Goal: Information Seeking & Learning: Understand process/instructions

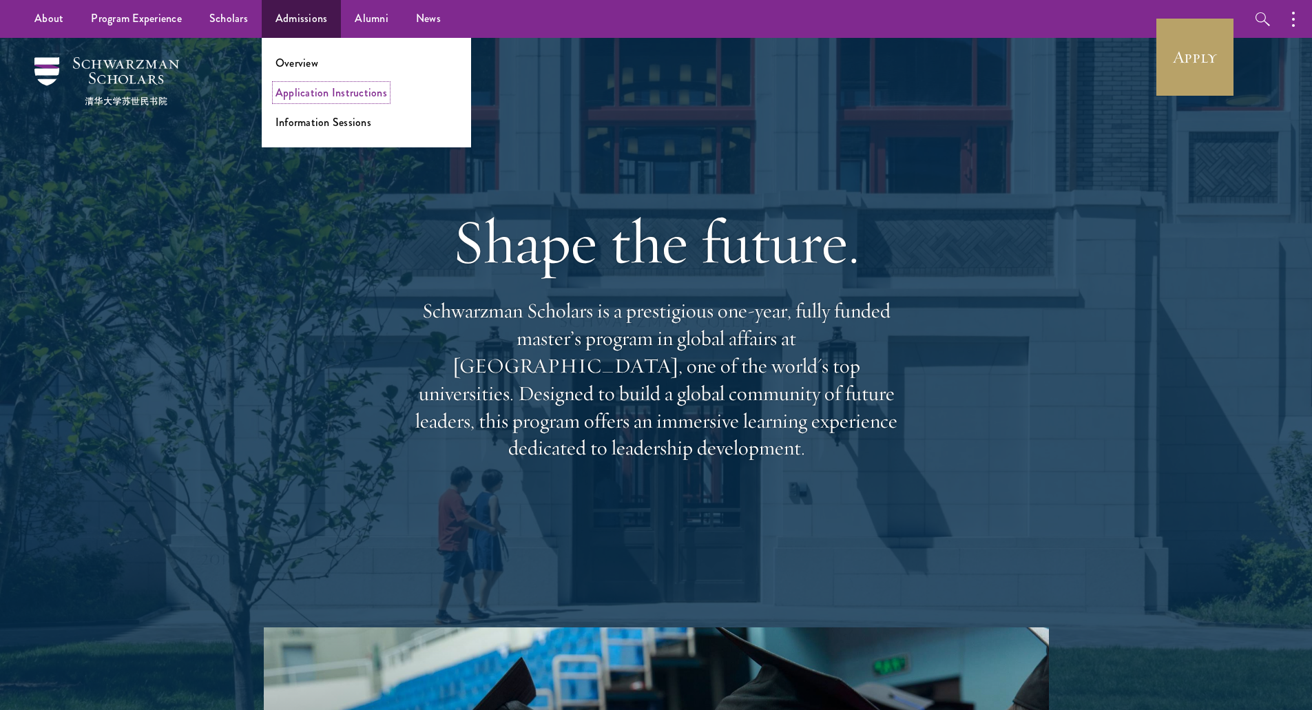
click at [309, 98] on link "Application Instructions" at bounding box center [331, 93] width 112 height 16
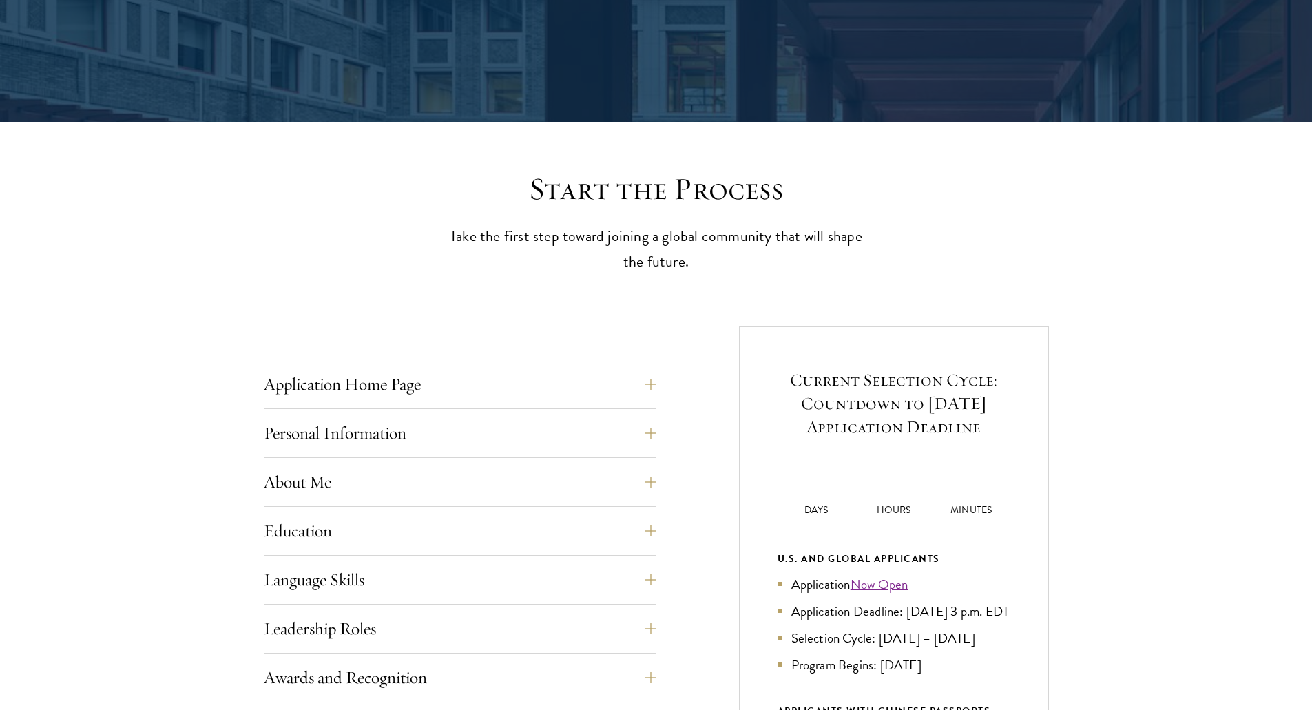
scroll to position [275, 0]
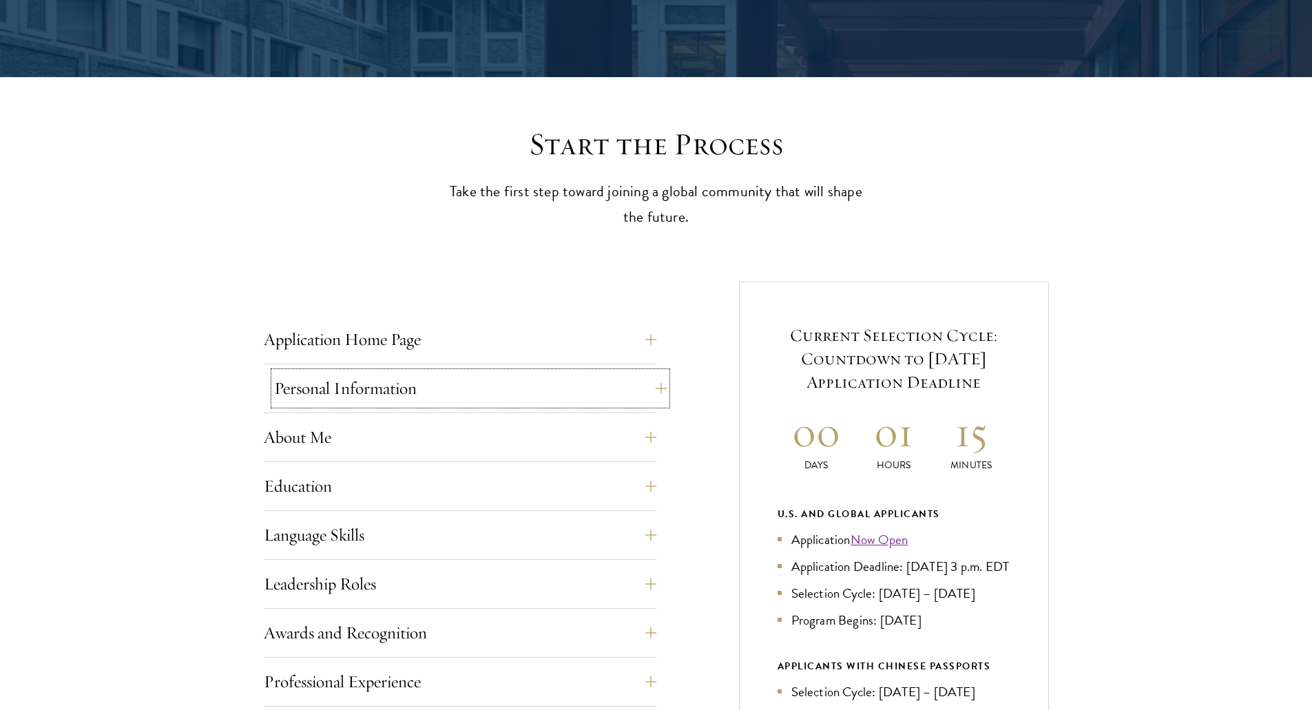
click at [369, 386] on button "Personal Information" at bounding box center [470, 388] width 392 height 33
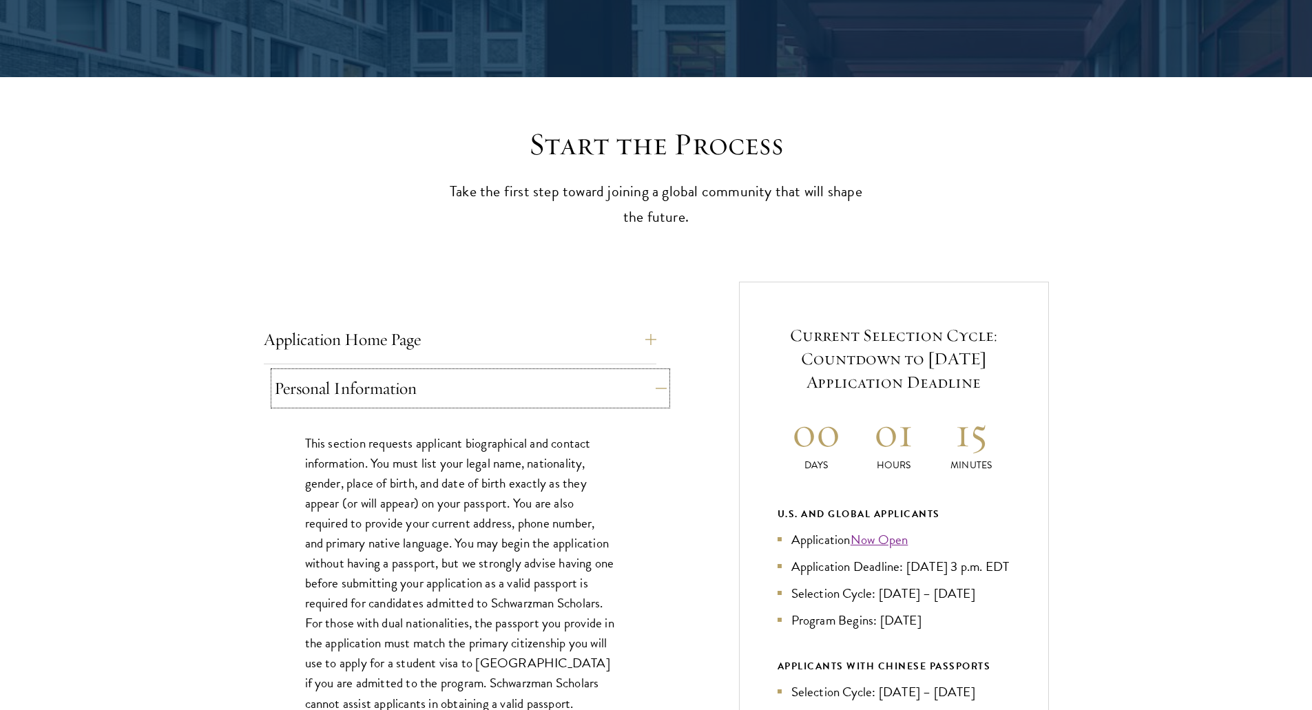
scroll to position [344, 0]
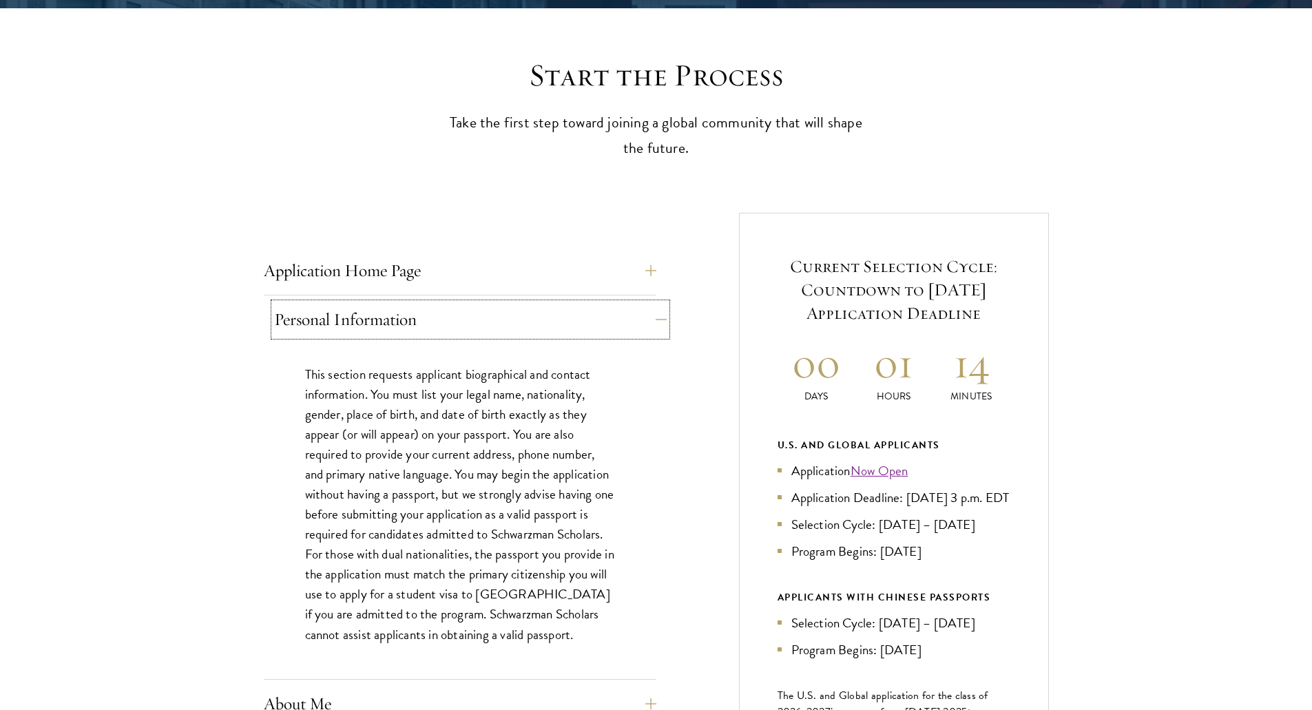
click at [400, 307] on button "Personal Information" at bounding box center [470, 319] width 392 height 33
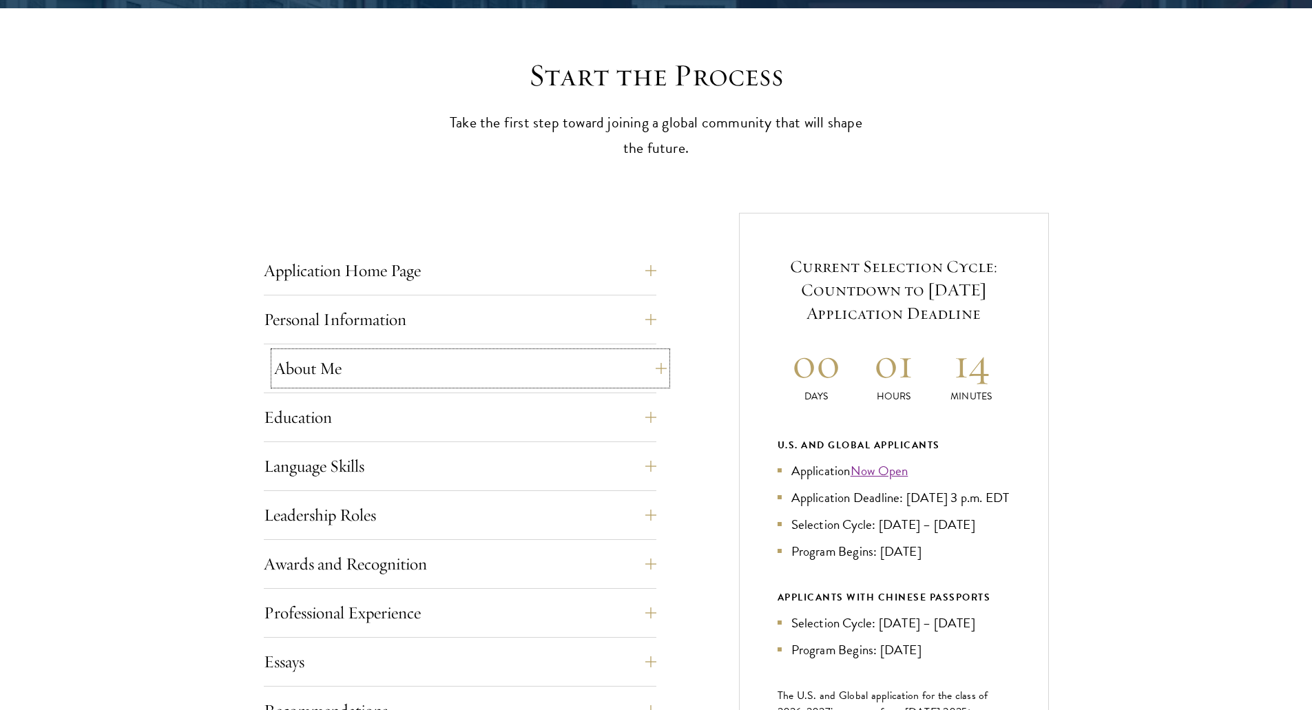
click at [378, 368] on button "About Me" at bounding box center [470, 368] width 392 height 33
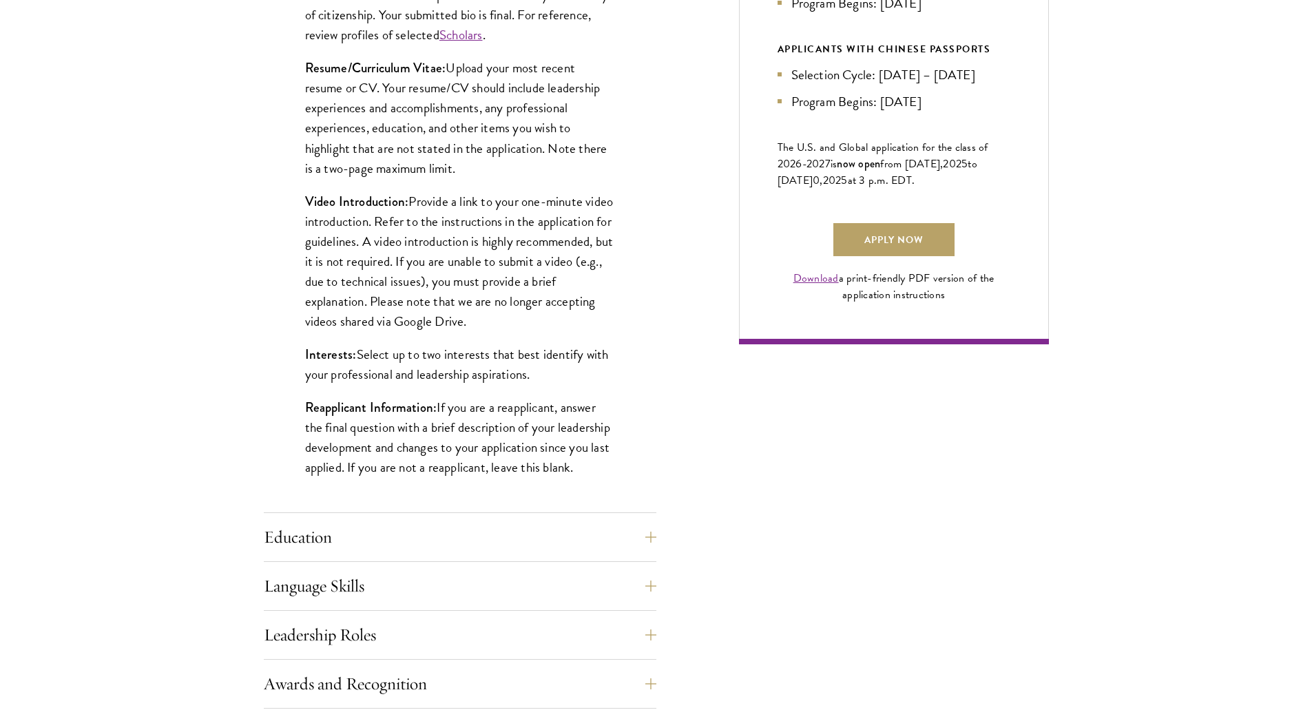
scroll to position [895, 0]
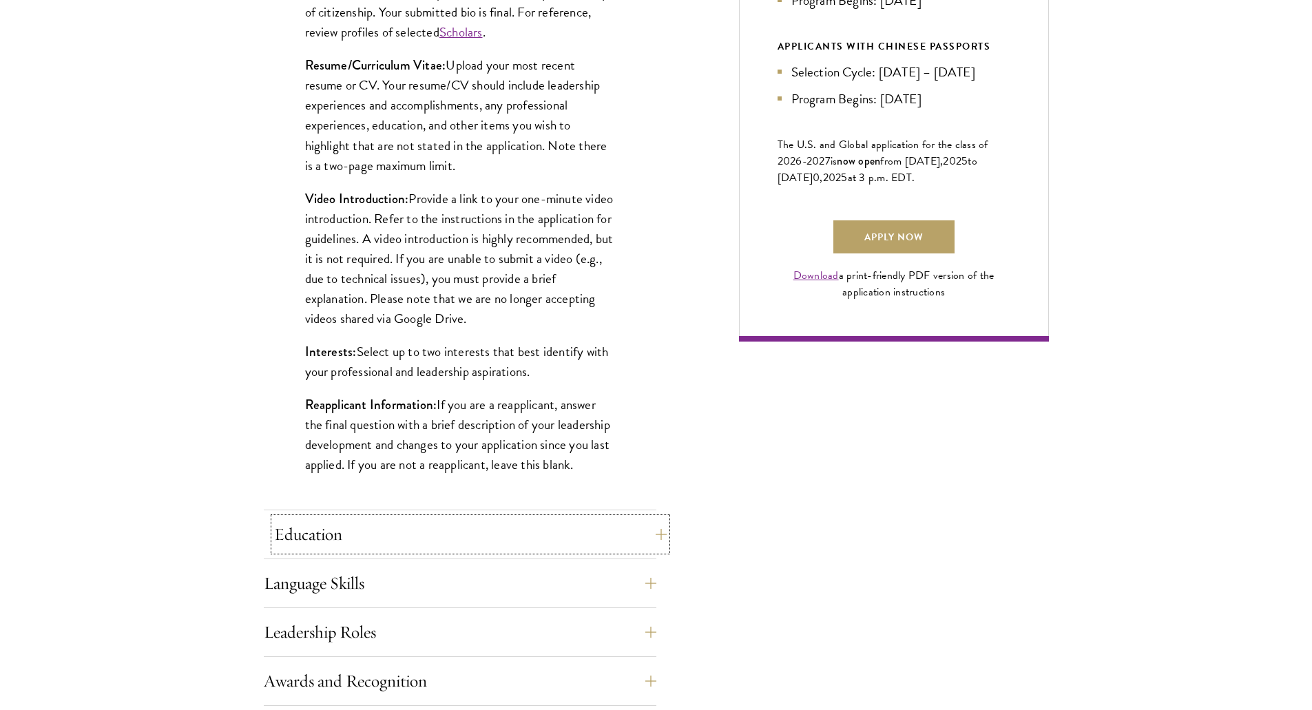
click at [446, 532] on button "Education" at bounding box center [470, 534] width 392 height 33
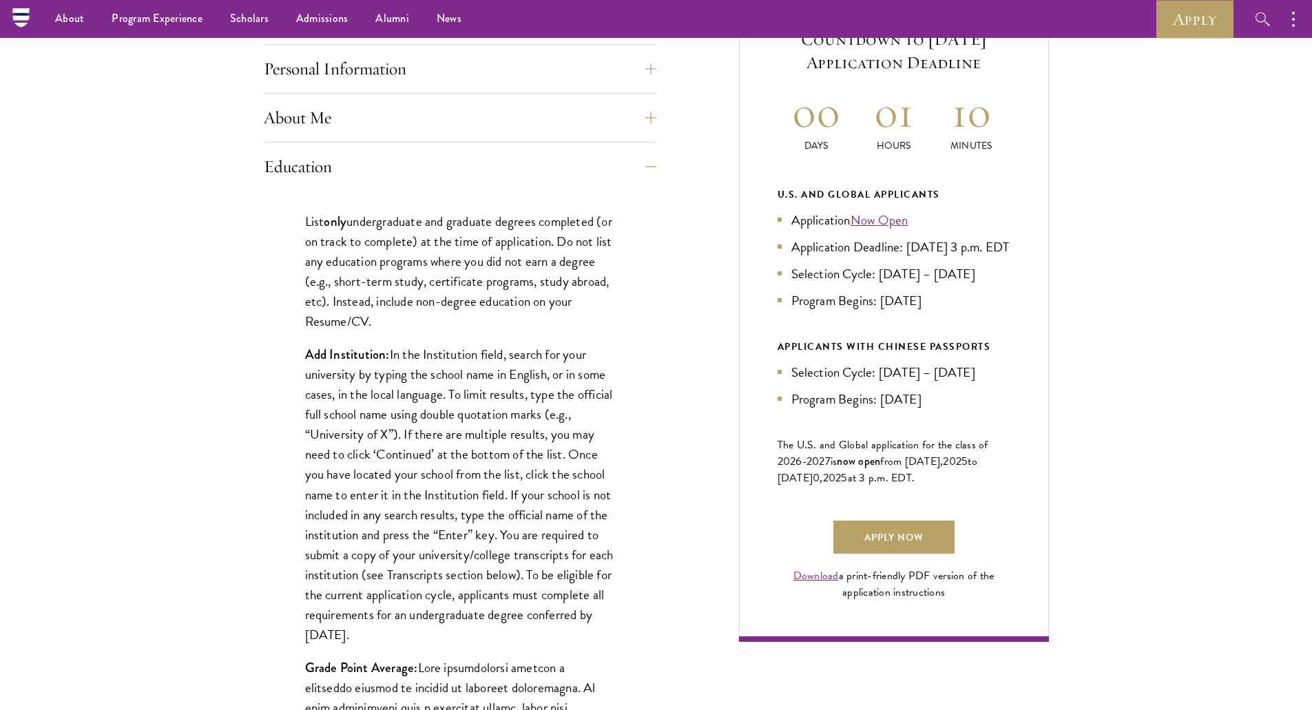
scroll to position [551, 0]
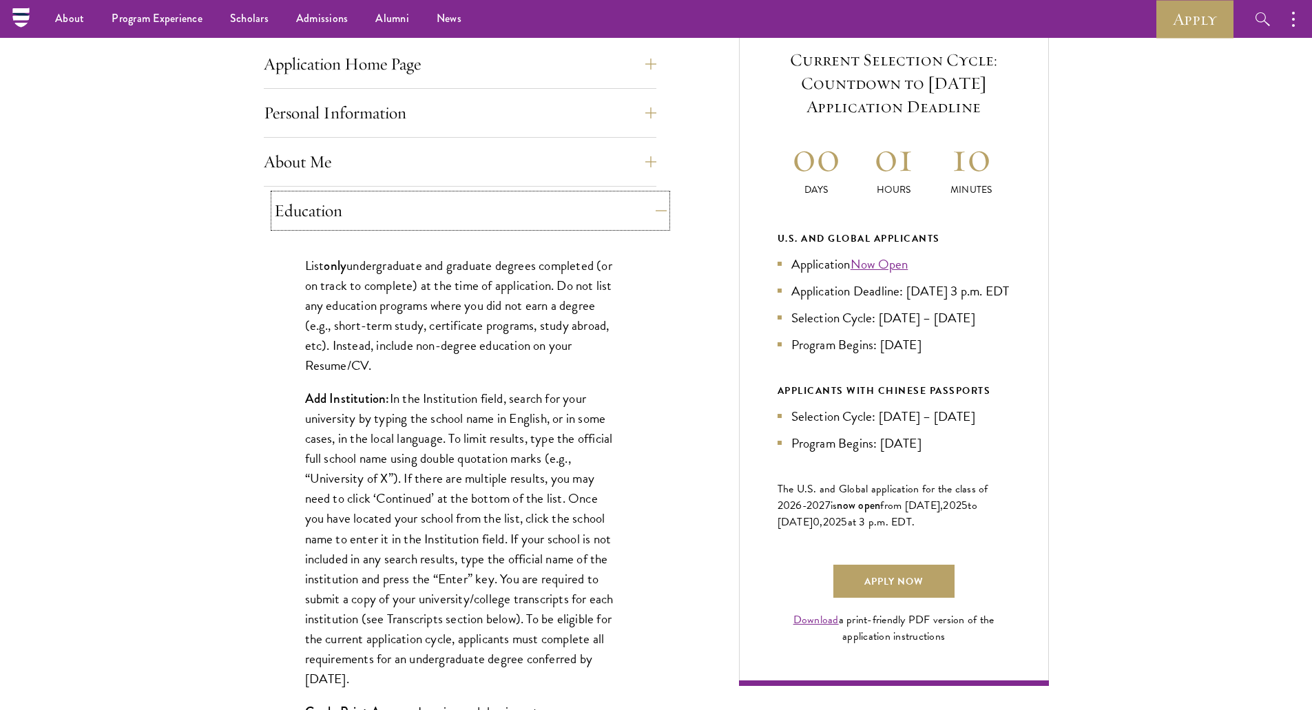
click at [467, 215] on button "Education" at bounding box center [470, 210] width 392 height 33
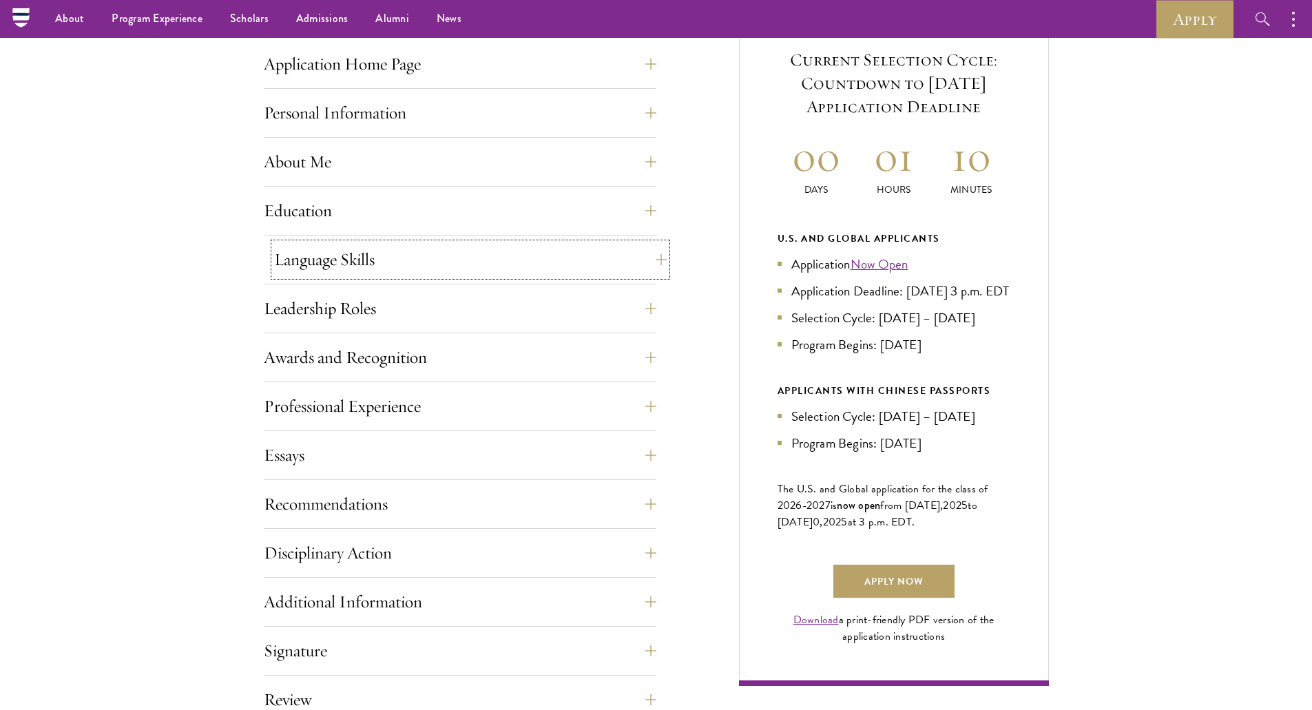
click at [465, 255] on button "Language Skills" at bounding box center [470, 259] width 392 height 33
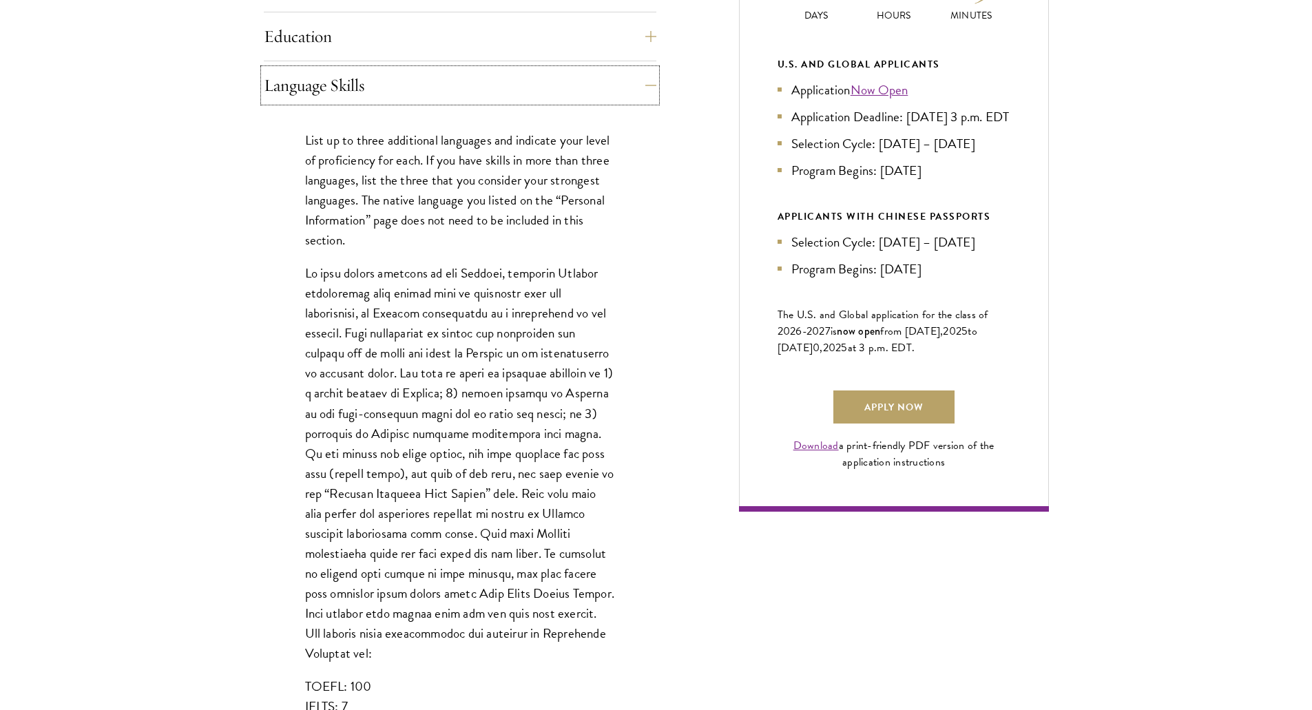
scroll to position [757, 0]
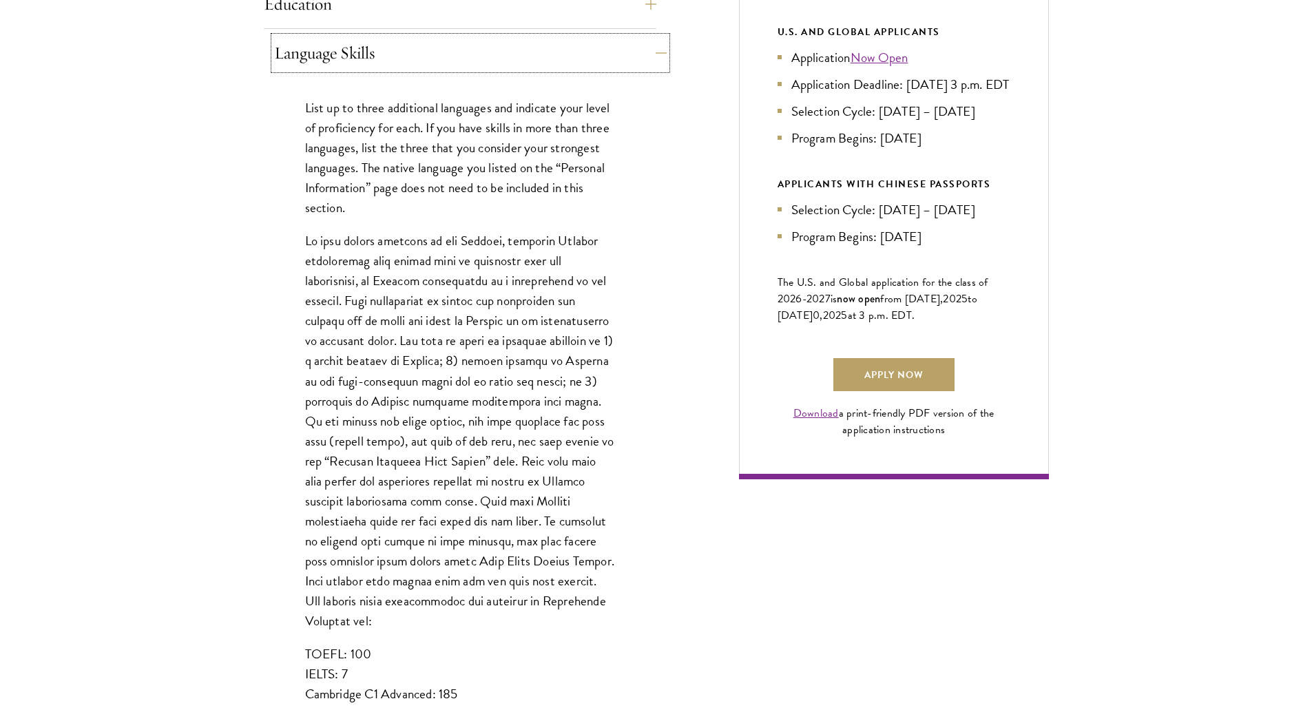
click at [364, 37] on button "Language Skills" at bounding box center [470, 52] width 392 height 33
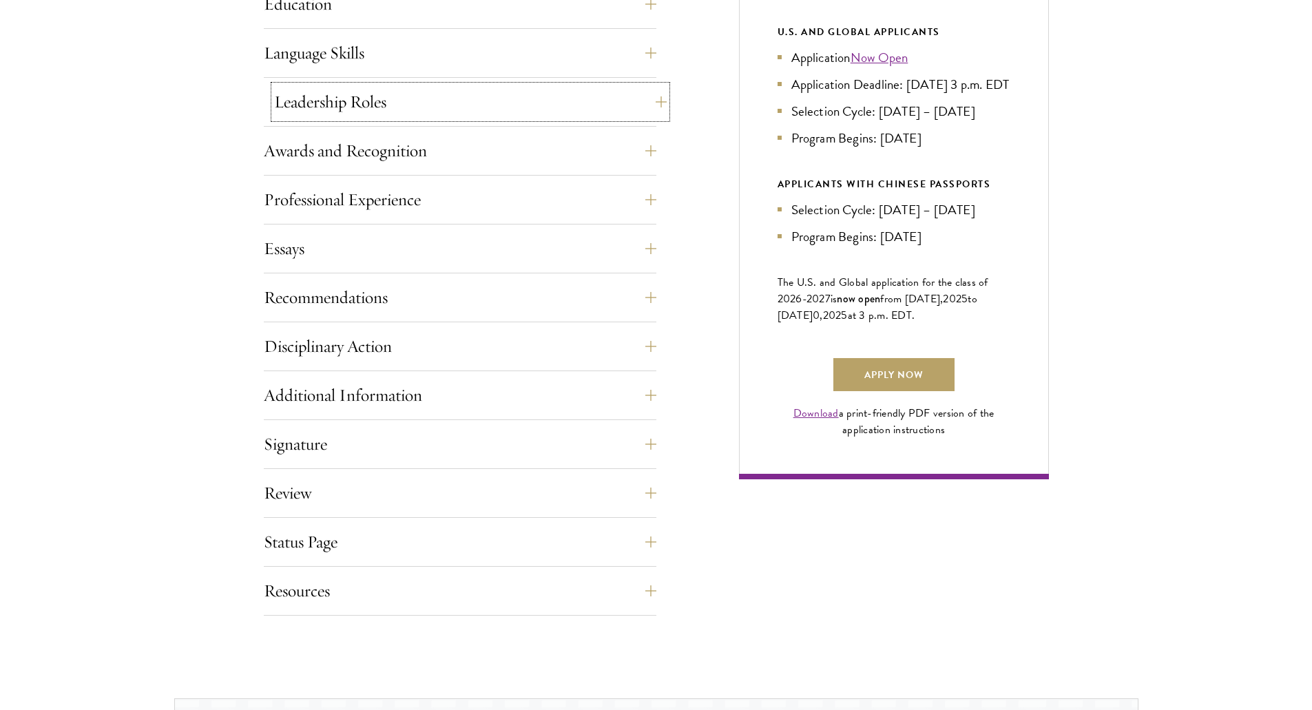
click at [370, 112] on button "Leadership Roles" at bounding box center [470, 101] width 392 height 33
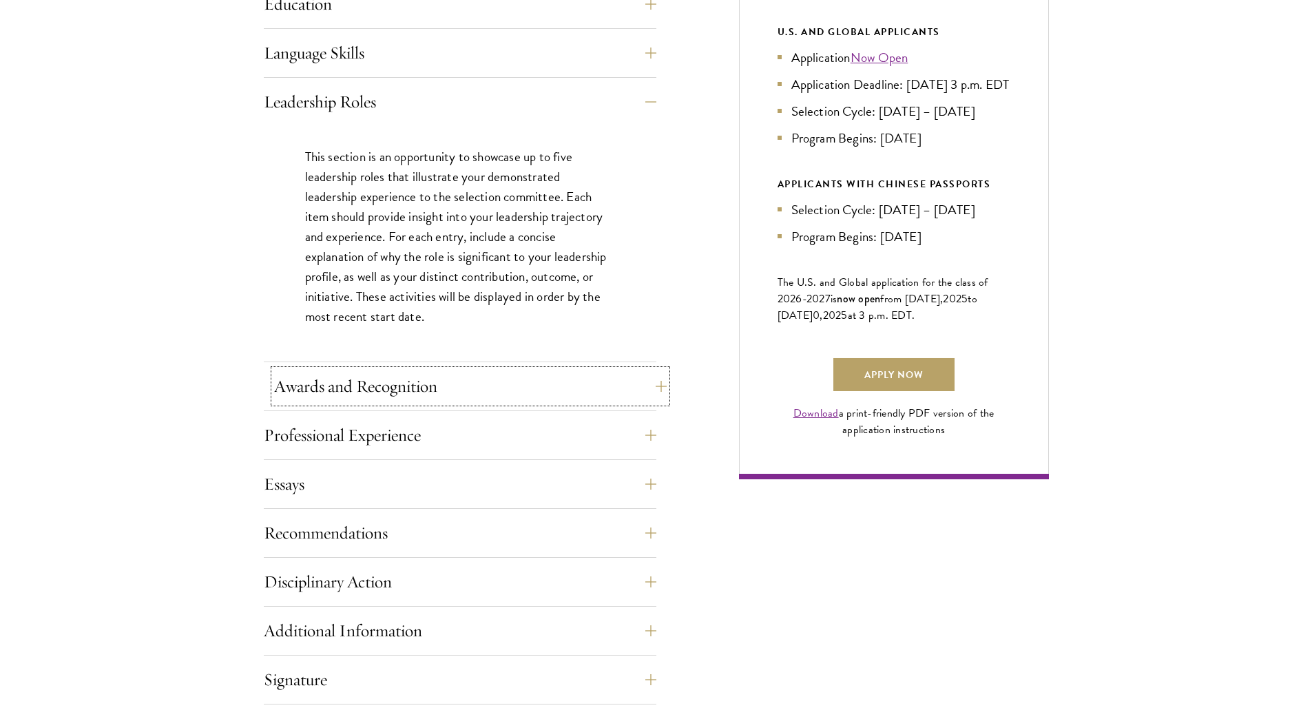
click at [434, 384] on button "Awards and Recognition" at bounding box center [470, 386] width 392 height 33
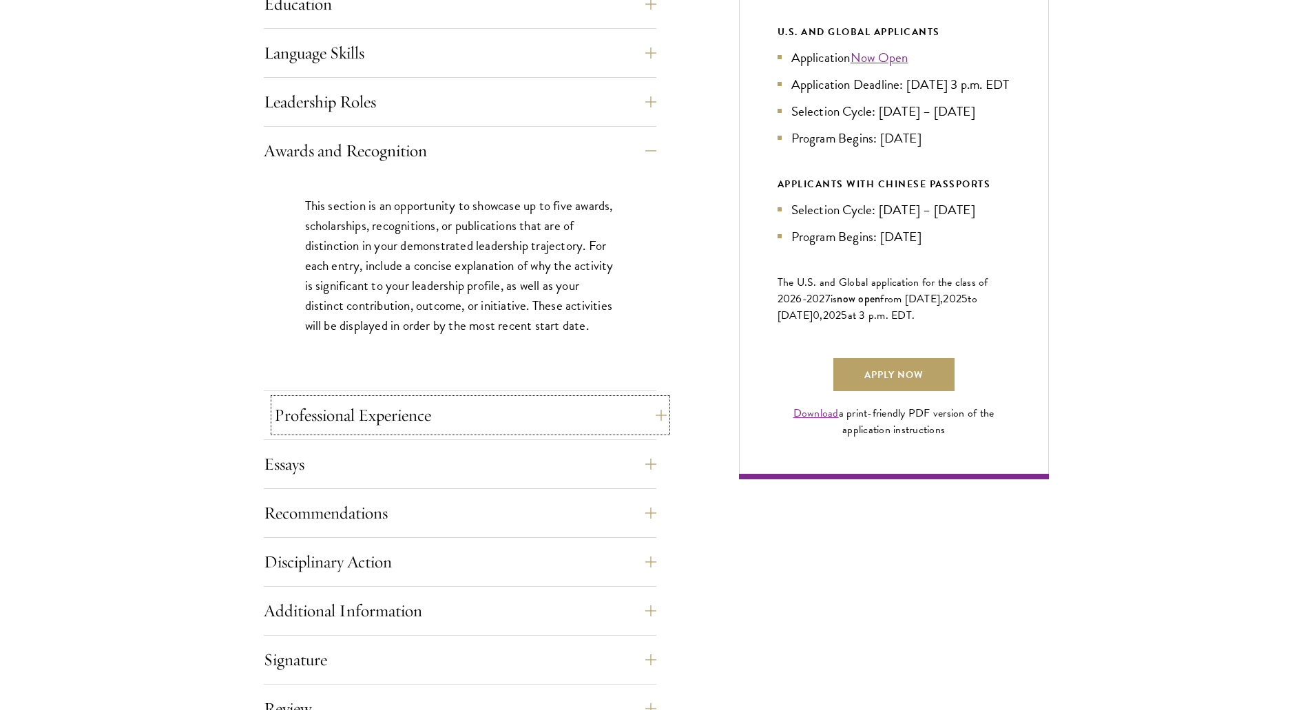
click at [544, 408] on button "Professional Experience" at bounding box center [470, 415] width 392 height 33
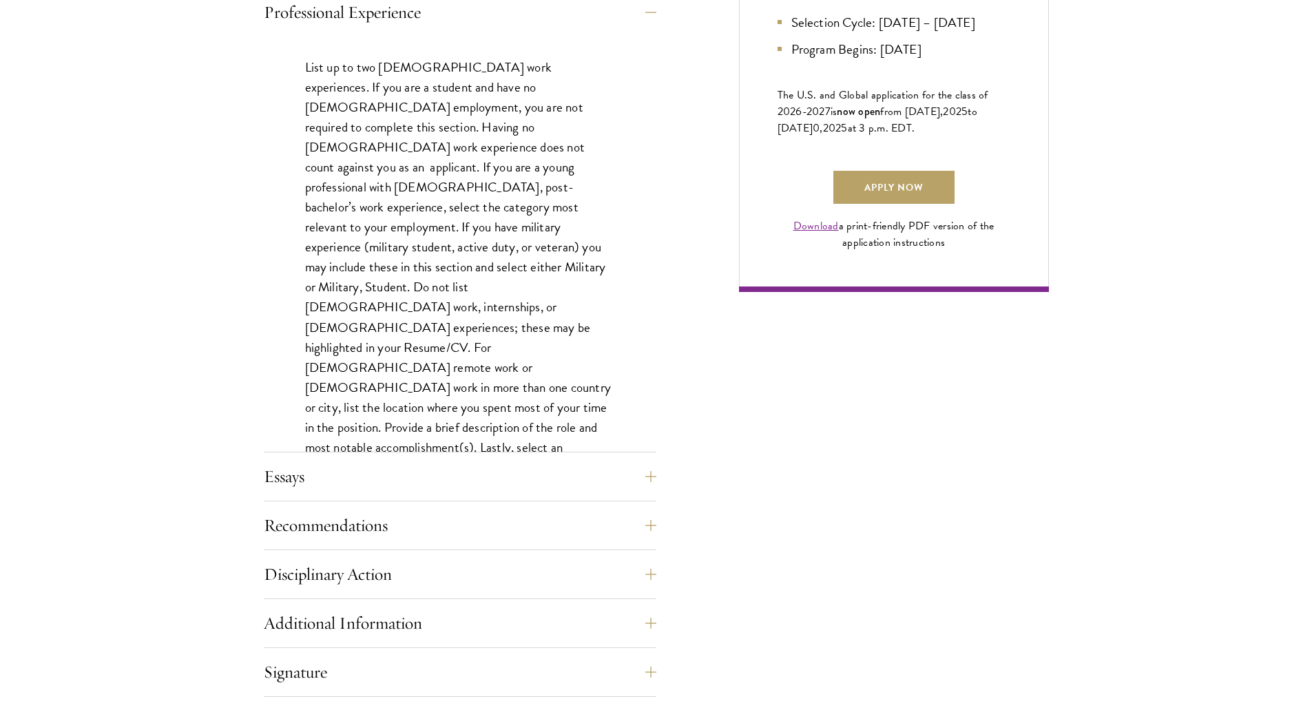
scroll to position [964, 0]
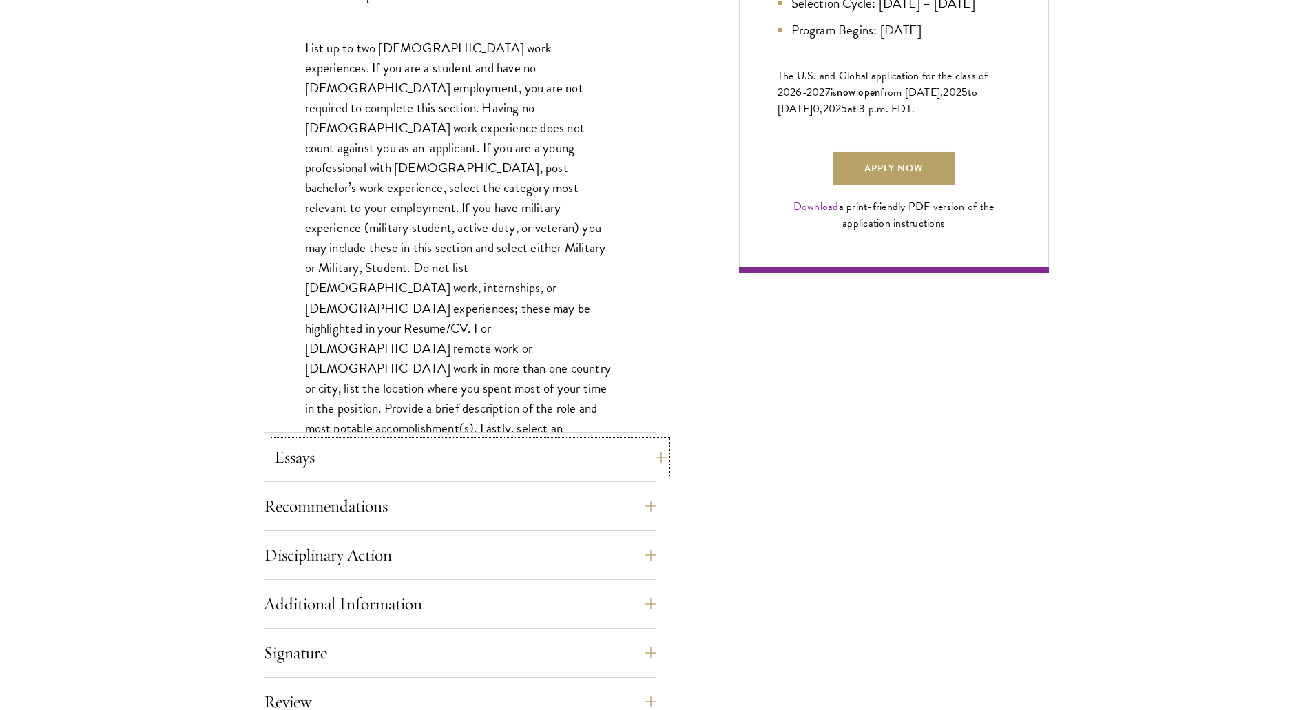
click at [346, 449] on button "Essays" at bounding box center [470, 457] width 392 height 33
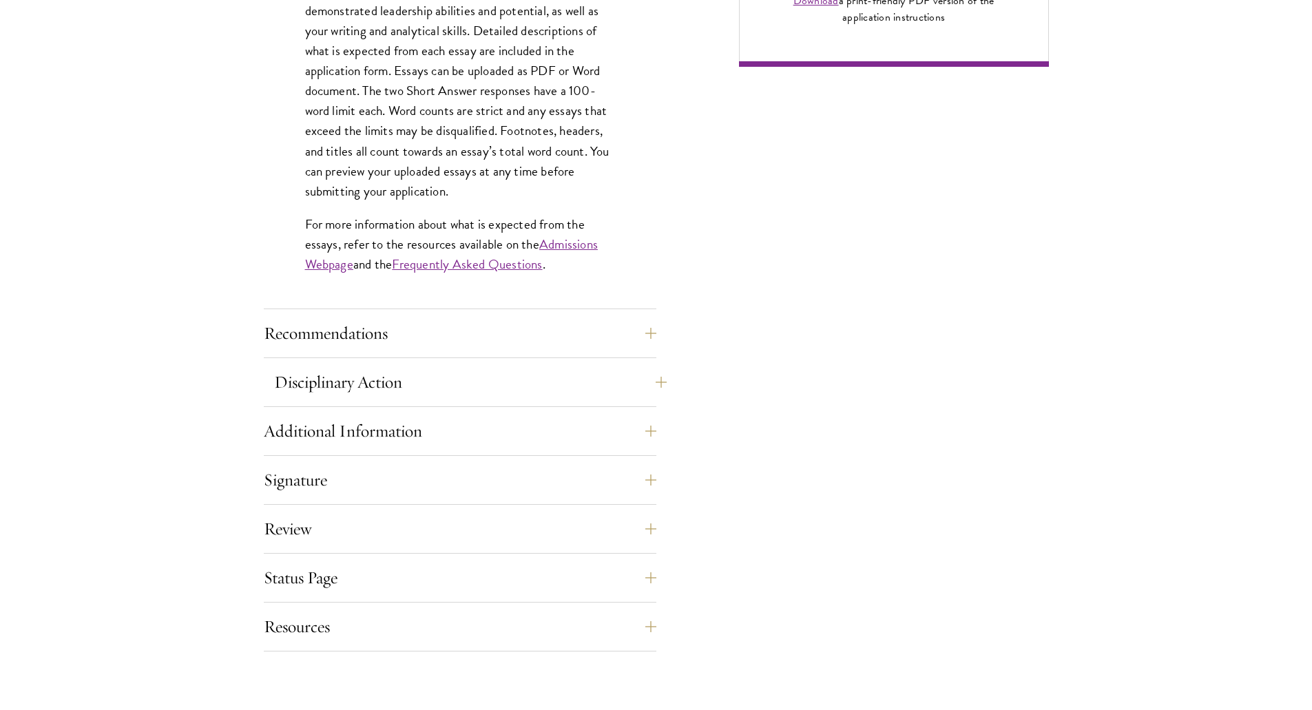
scroll to position [1170, 0]
click at [394, 337] on button "Recommendations" at bounding box center [470, 332] width 392 height 33
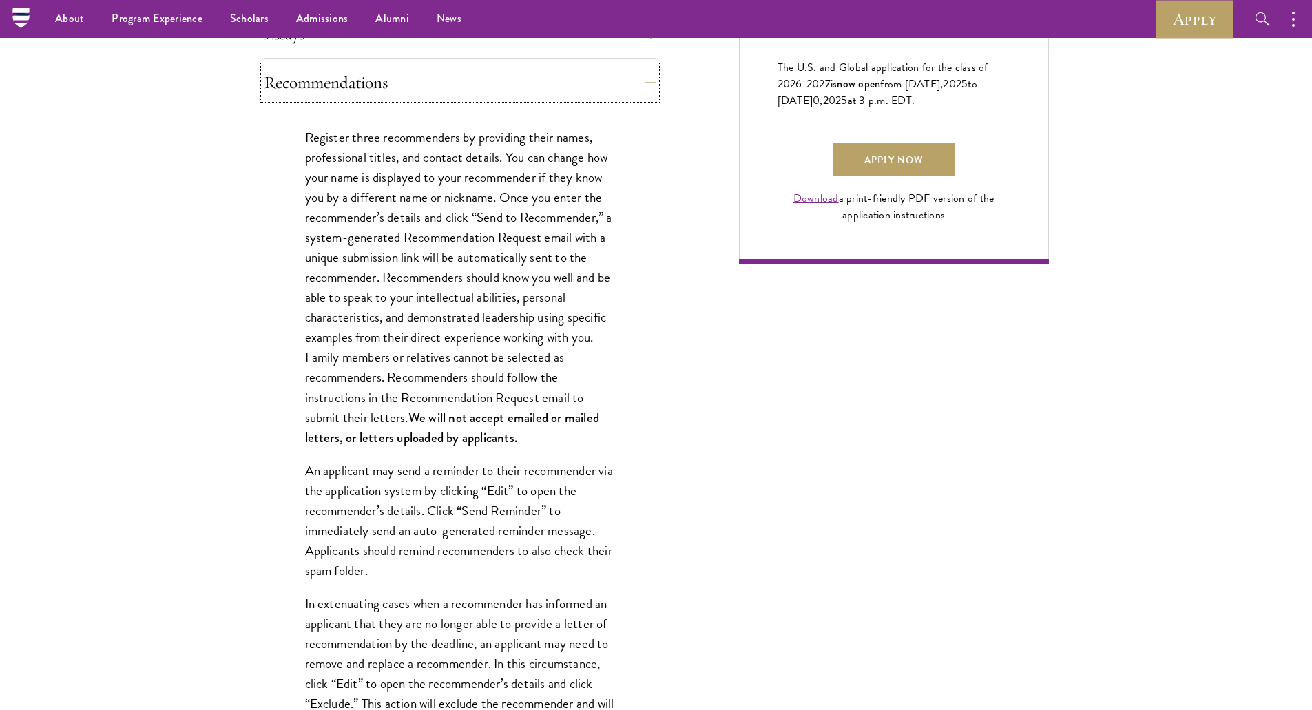
scroll to position [757, 0]
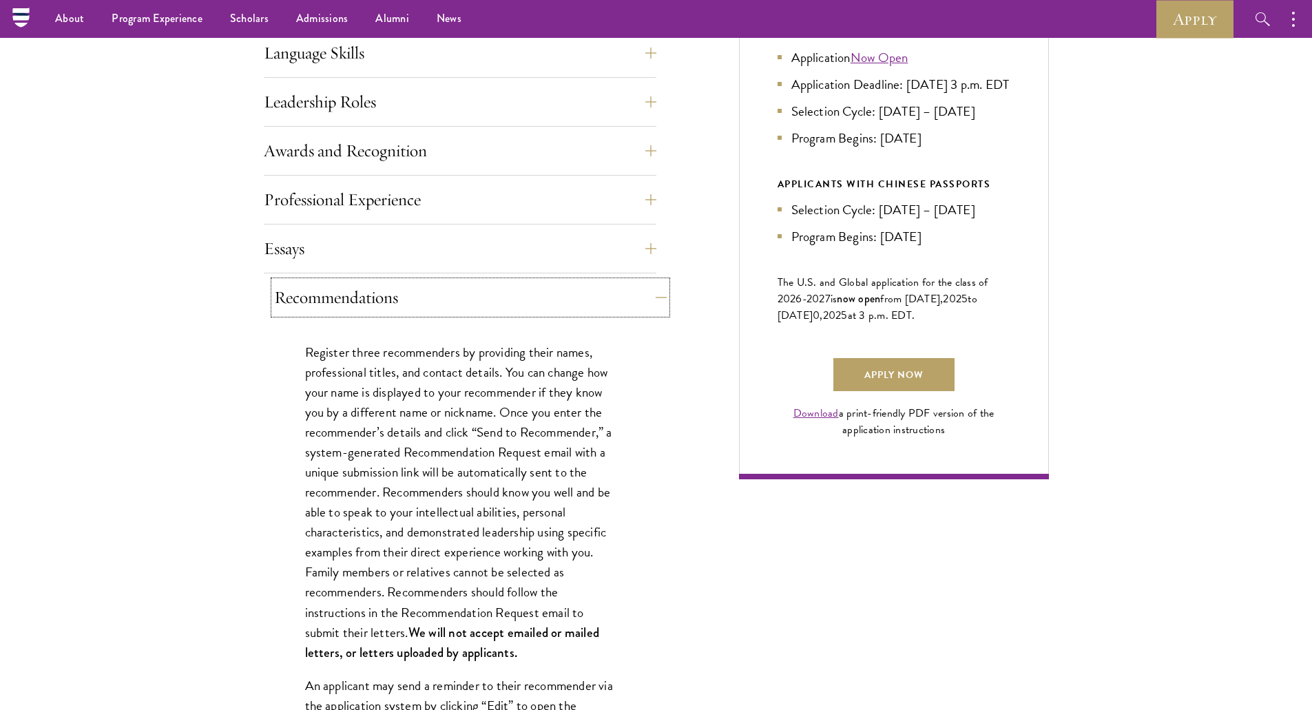
click at [372, 284] on button "Recommendations" at bounding box center [470, 297] width 392 height 33
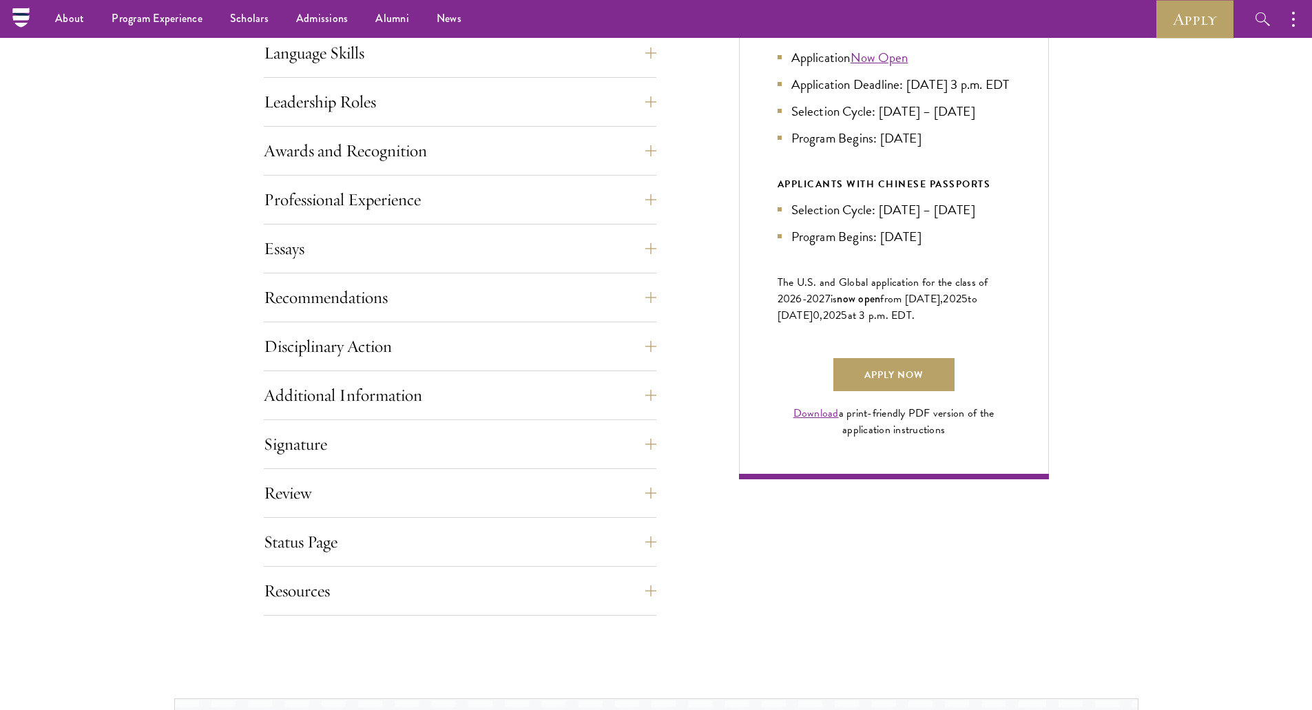
click at [552, 363] on div "Disciplinary Action Answer all four questions. Indicate any academic or crimina…" at bounding box center [460, 350] width 392 height 41
click at [548, 350] on button "Disciplinary Action" at bounding box center [470, 346] width 392 height 33
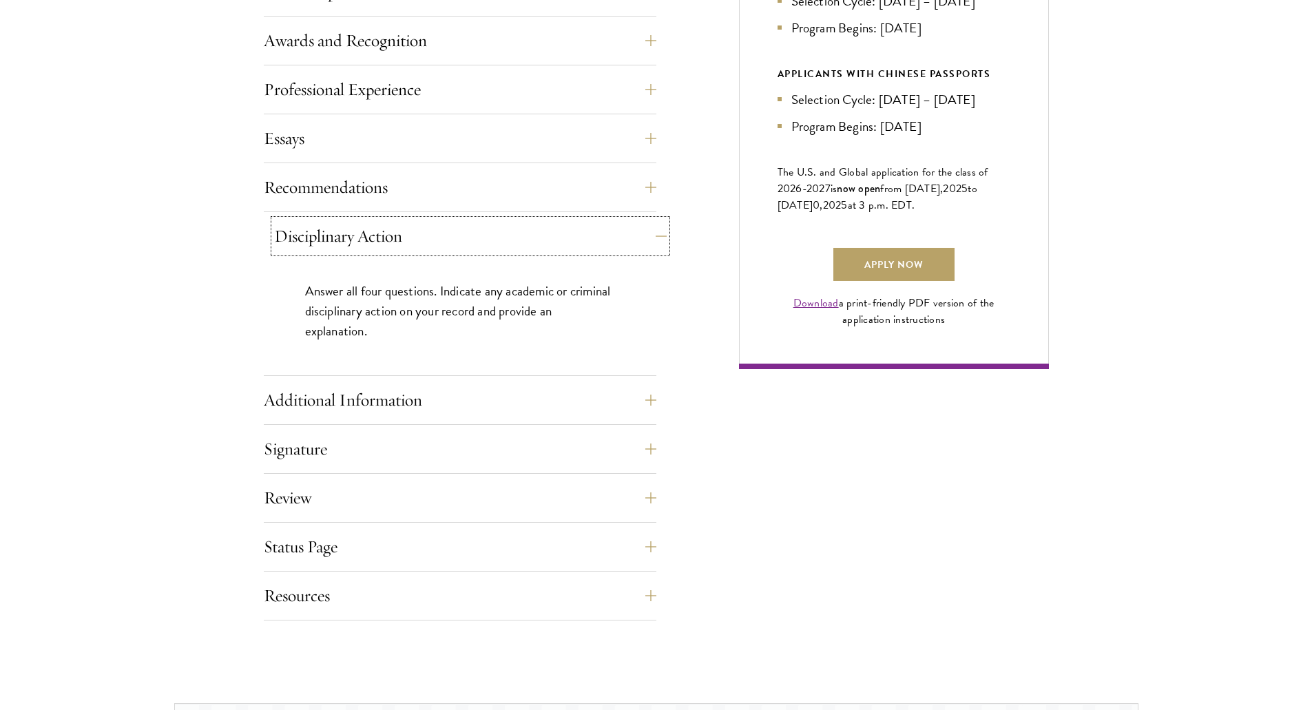
scroll to position [895, 0]
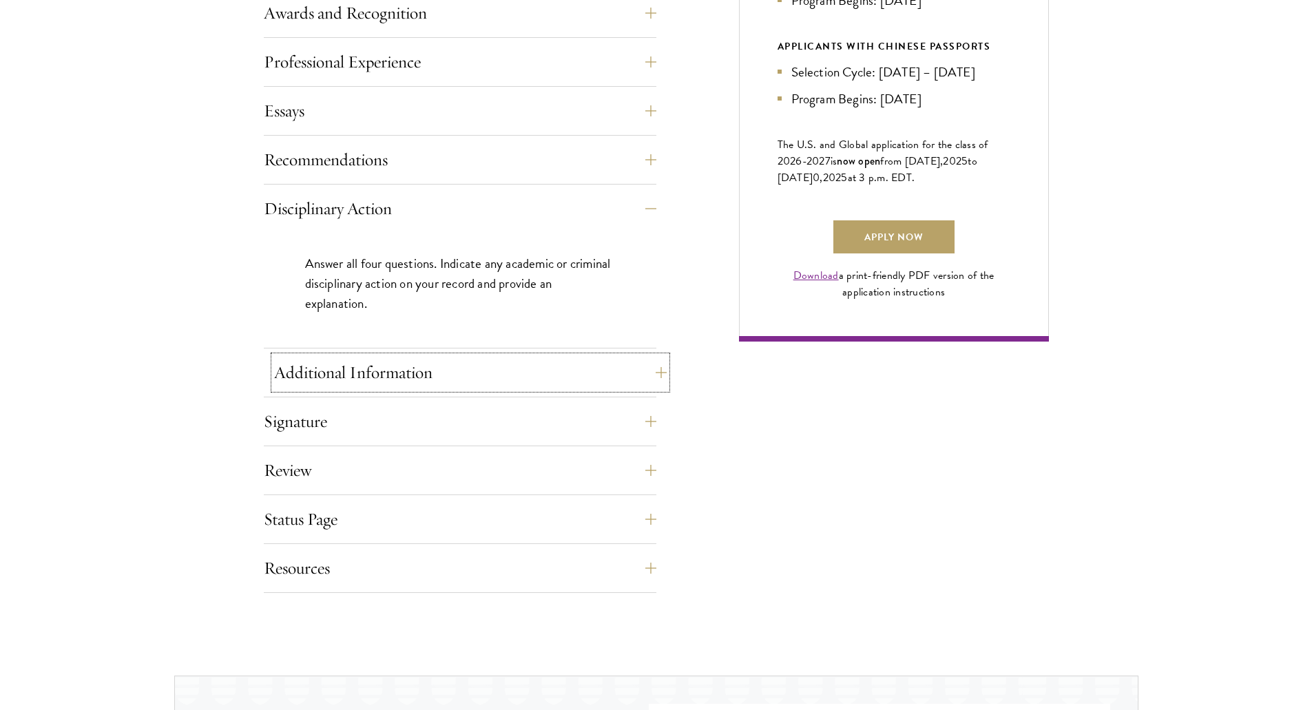
click at [369, 386] on button "Additional Information" at bounding box center [470, 372] width 392 height 33
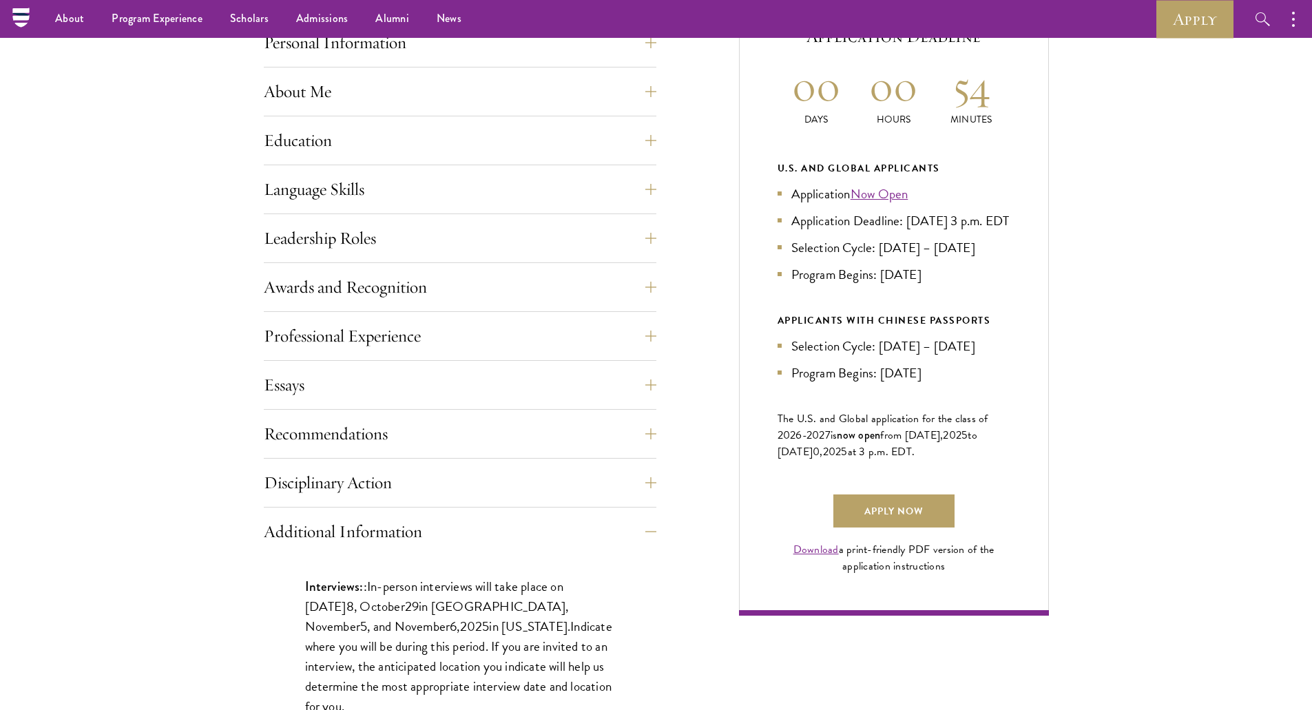
scroll to position [620, 0]
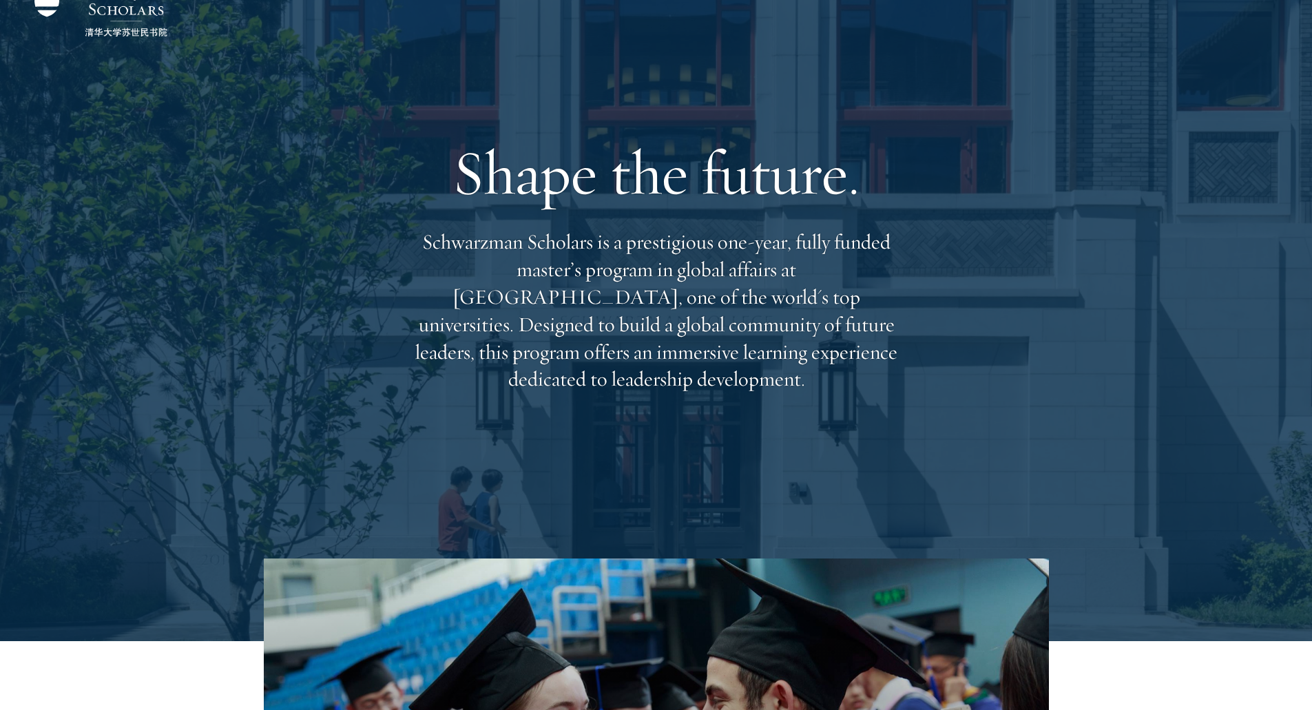
scroll to position [138, 0]
